Goal: Task Accomplishment & Management: Manage account settings

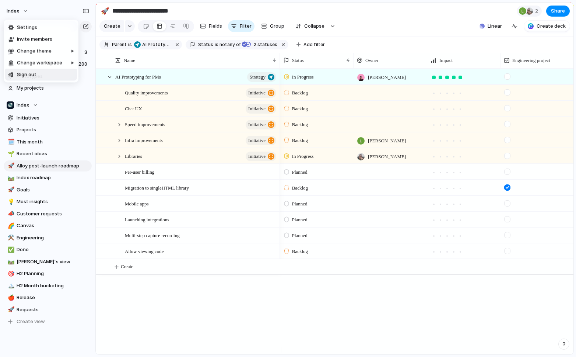
click at [28, 76] on span "Sign out" at bounding box center [27, 74] width 20 height 7
click at [504, 190] on div at bounding box center [507, 187] width 6 height 6
click at [223, 343] on div "AI Prototyping for PMs Strategy Quality improvements initiative Chat UX initiat…" at bounding box center [335, 212] width 478 height 286
